Goal: Navigation & Orientation: Find specific page/section

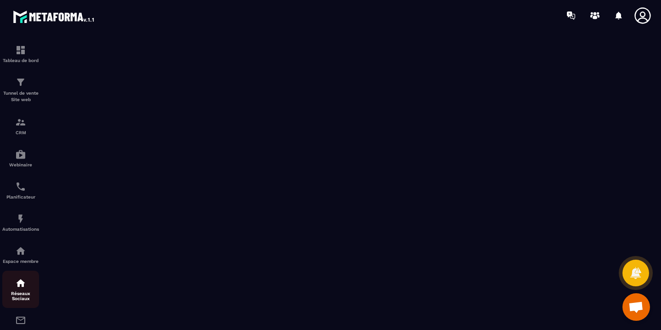
click at [24, 286] on img at bounding box center [20, 282] width 11 height 11
click at [18, 219] on img at bounding box center [20, 218] width 11 height 11
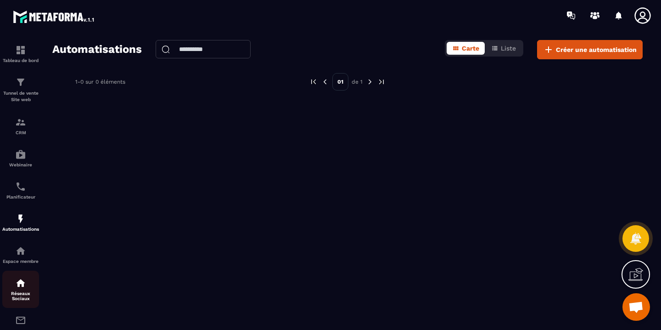
click at [24, 286] on img at bounding box center [20, 282] width 11 height 11
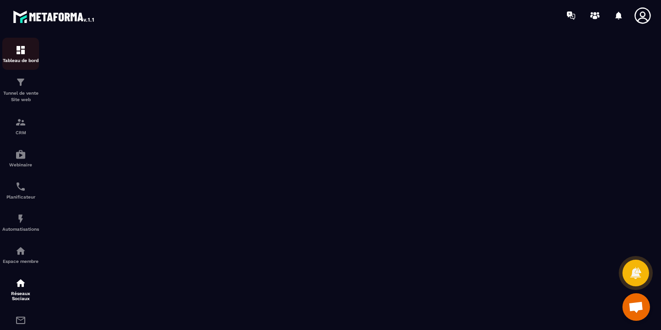
click at [10, 58] on p "Tableau de bord" at bounding box center [20, 60] width 37 height 5
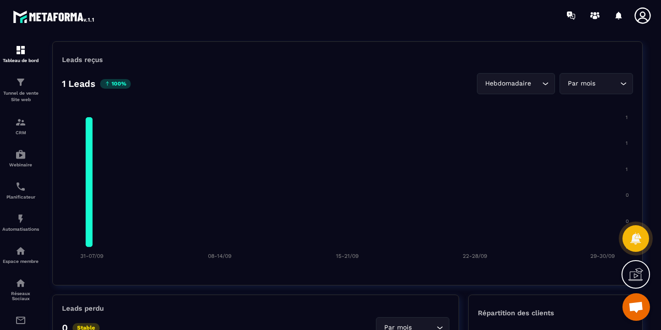
scroll to position [672, 0]
